Goal: Information Seeking & Learning: Find specific fact

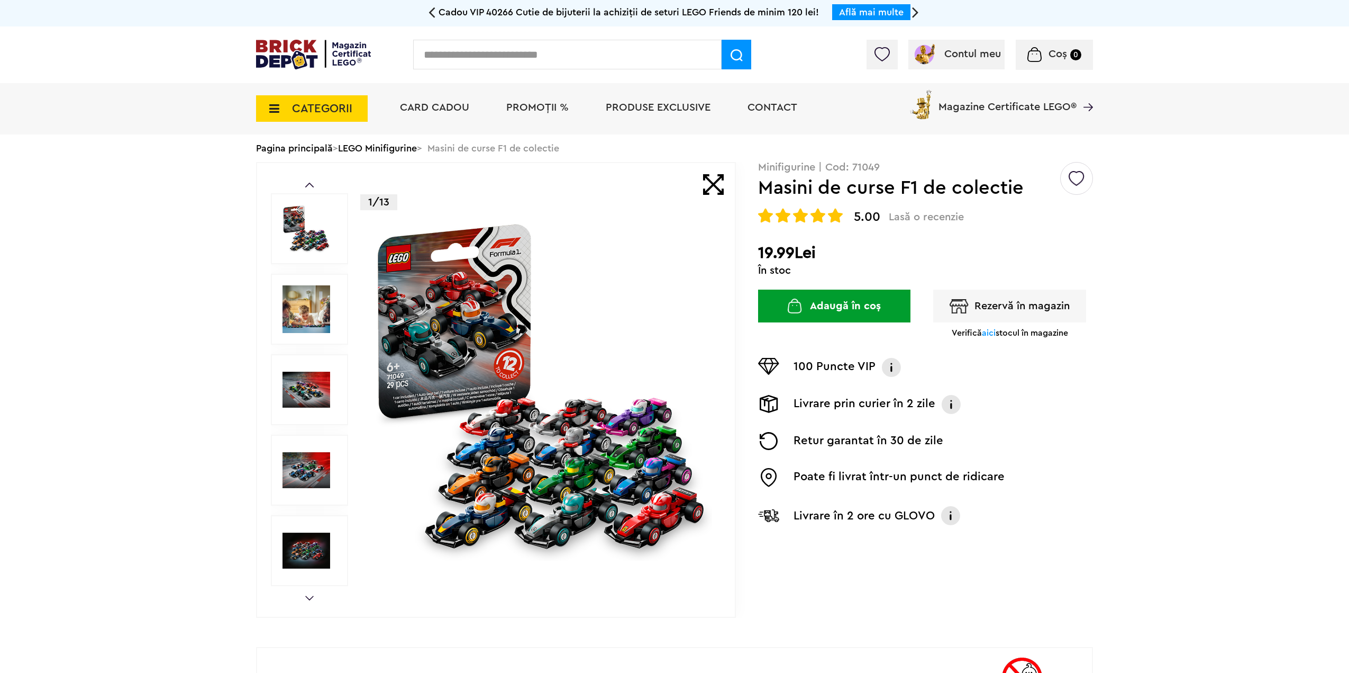
click at [465, 51] on input "text" at bounding box center [567, 55] width 309 height 30
type input "**********"
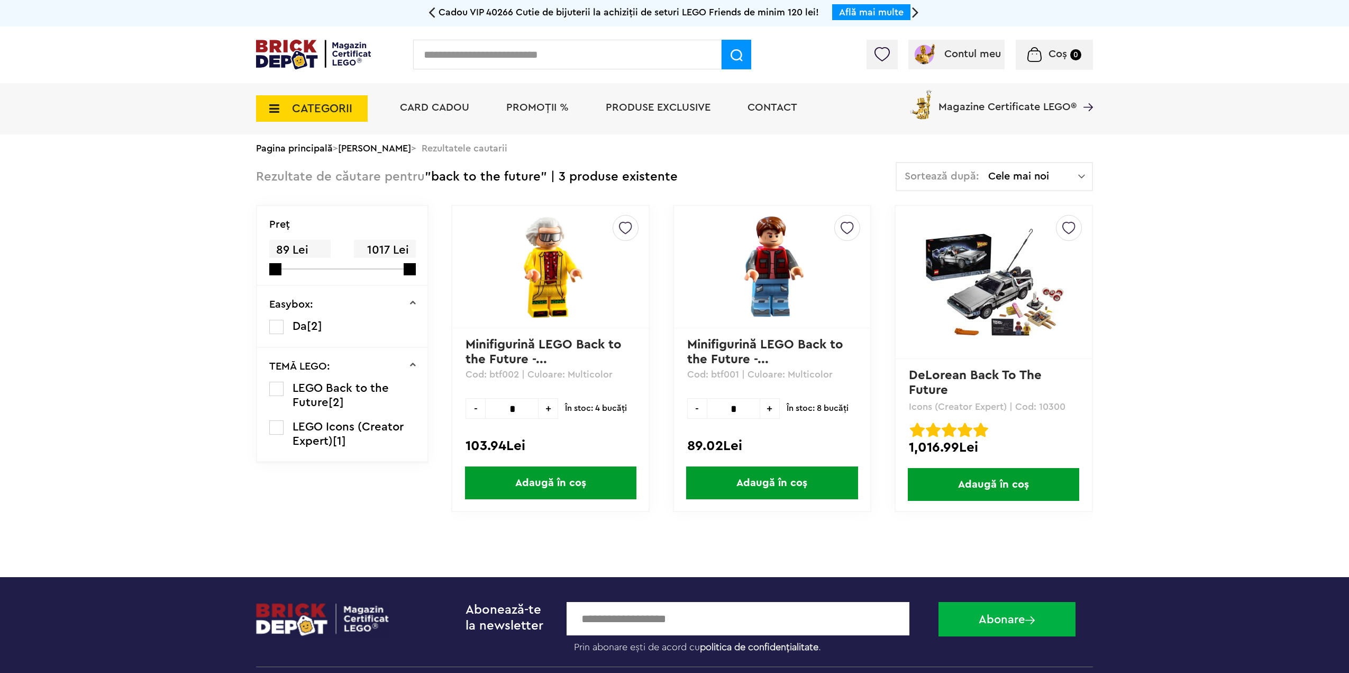
click at [1244, 362] on div "Cadou VIP 40266 Cutie de bijuterii la achiziții de seturi LEGO Friends de minim…" at bounding box center [674, 275] width 1349 height 550
click at [564, 52] on input "text" at bounding box center [567, 55] width 309 height 30
drag, startPoint x: 1159, startPoint y: 231, endPoint x: 1083, endPoint y: 31, distance: 213.4
drag, startPoint x: 552, startPoint y: 59, endPoint x: 552, endPoint y: 37, distance: 22.2
click at [552, 59] on input "text" at bounding box center [567, 55] width 309 height 30
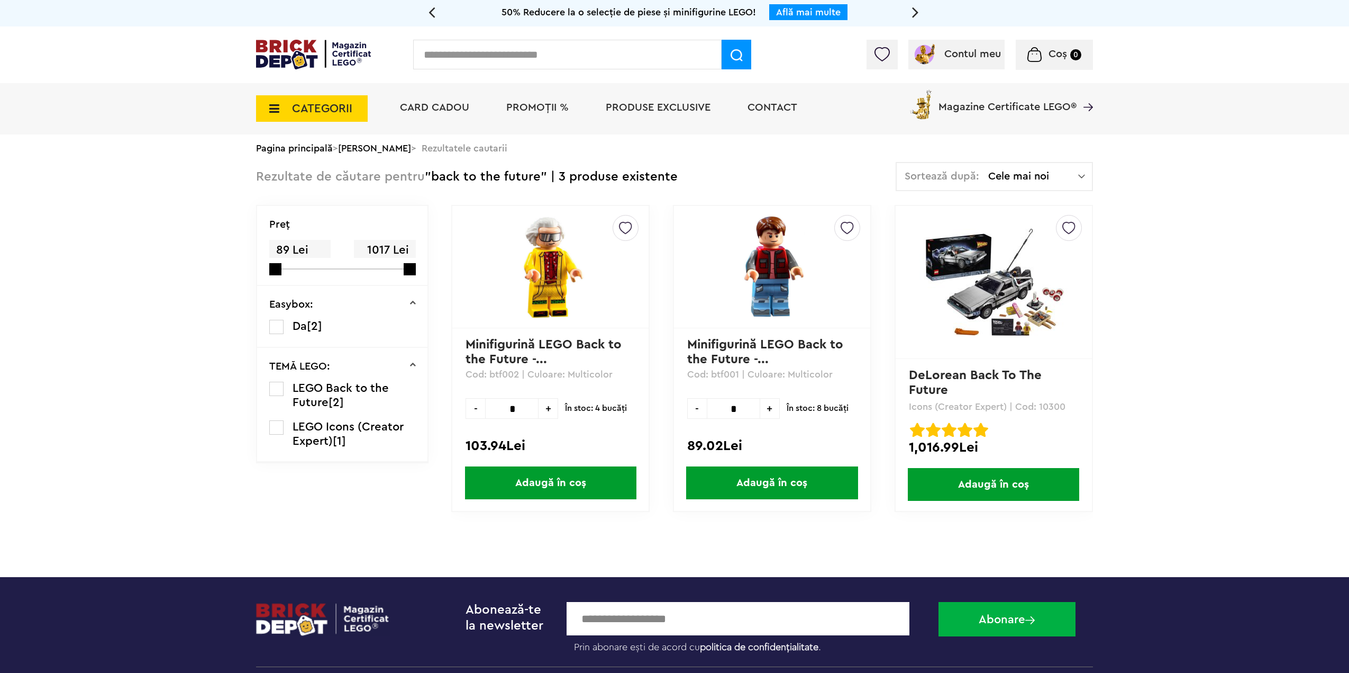
click at [564, 46] on input "text" at bounding box center [567, 55] width 309 height 30
paste input "*****"
type input "*****"
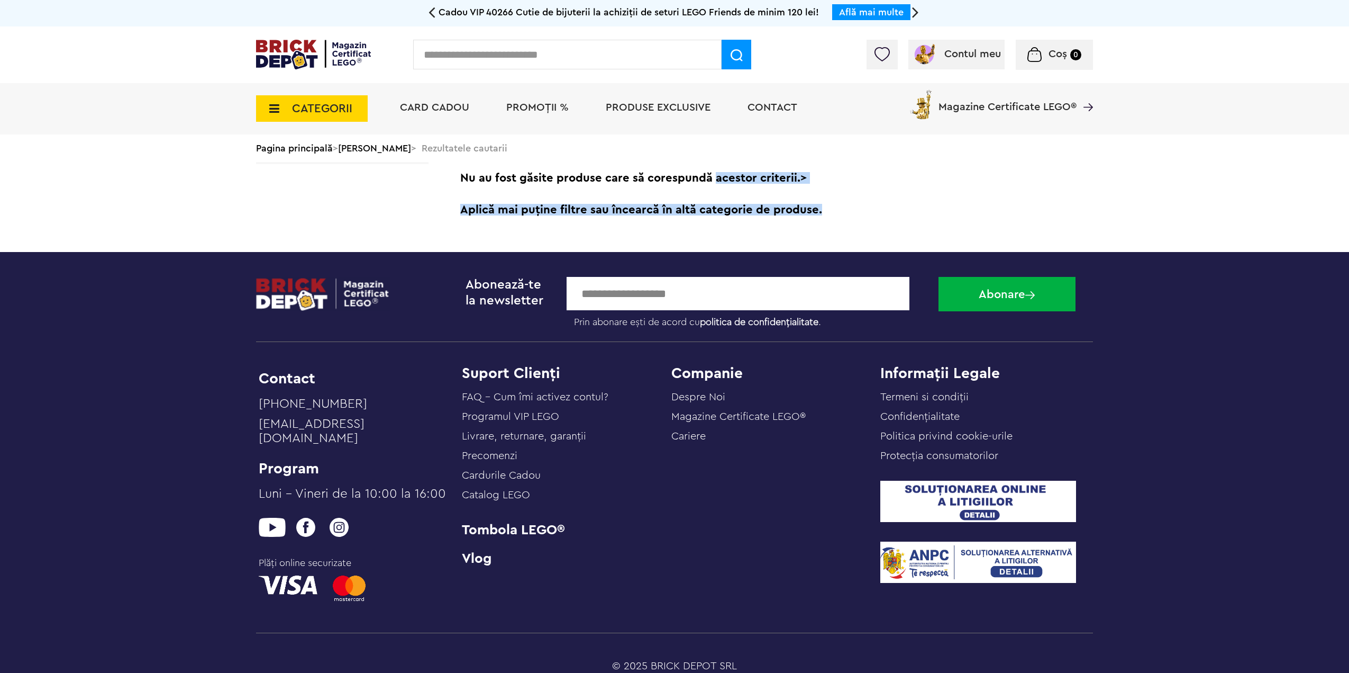
drag, startPoint x: 883, startPoint y: 206, endPoint x: 903, endPoint y: 211, distance: 20.8
click at [903, 211] on div "Nu au fost găsite produse care să corespundă acestor criterii.> Aplică mai puți…" at bounding box center [772, 194] width 642 height 64
click at [903, 211] on span "Aplică mai puține filtre sau încearcă în altă categorie de produse." at bounding box center [772, 210] width 642 height 32
drag, startPoint x: 903, startPoint y: 211, endPoint x: 938, endPoint y: 215, distance: 35.1
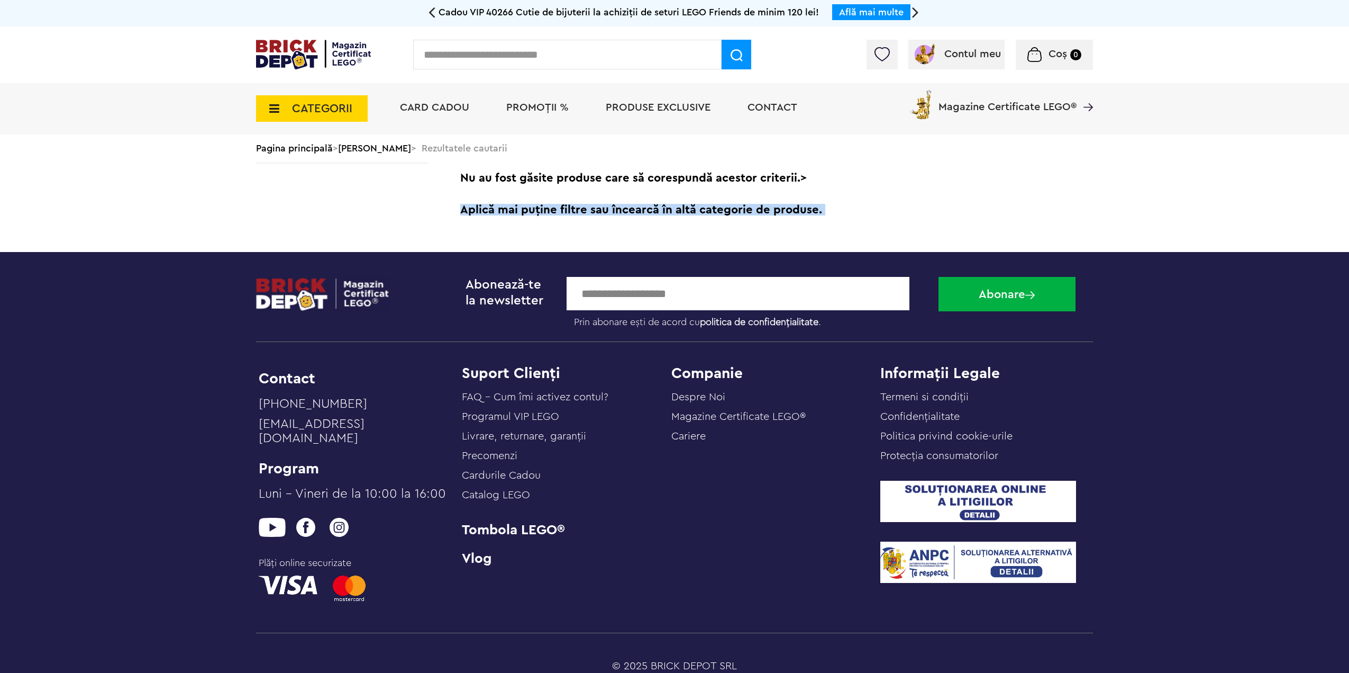
click at [925, 214] on span "Aplică mai puține filtre sau încearcă în altă categorie de produse." at bounding box center [772, 210] width 642 height 32
click at [948, 215] on span "Aplică mai puține filtre sau încearcă în altă categorie de produse." at bounding box center [772, 210] width 642 height 32
